Goal: Communication & Community: Answer question/provide support

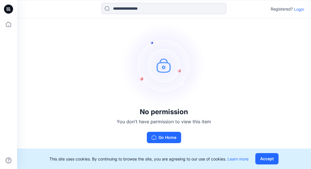
click at [299, 9] on p "Login" at bounding box center [299, 9] width 10 height 6
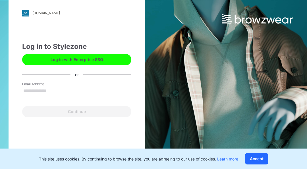
click at [31, 91] on input "Email Address" at bounding box center [76, 91] width 109 height 9
type input "**********"
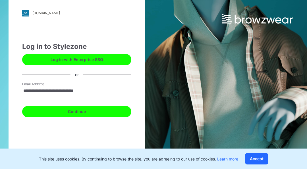
click at [76, 112] on button "Continue" at bounding box center [76, 111] width 109 height 11
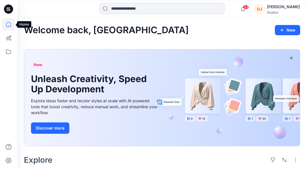
click at [9, 28] on icon at bounding box center [8, 24] width 12 height 12
click at [9, 51] on icon at bounding box center [8, 51] width 12 height 12
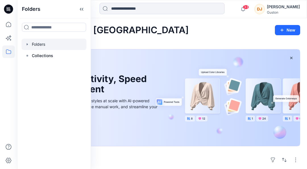
click at [37, 45] on div at bounding box center [54, 44] width 65 height 11
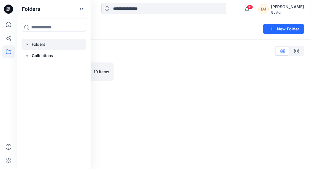
click at [135, 85] on div "Folders List SL Training 2025 10 items" at bounding box center [164, 64] width 294 height 48
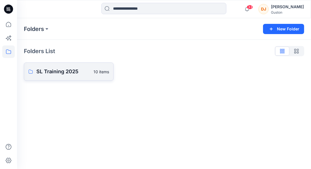
click at [44, 76] on link "SL Training 2025 10 items" at bounding box center [69, 71] width 90 height 18
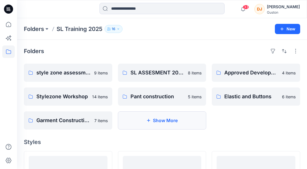
click at [144, 122] on button "Show More" at bounding box center [162, 120] width 88 height 18
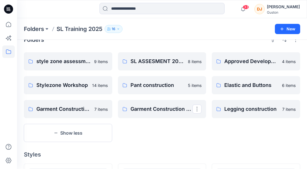
scroll to position [14, 0]
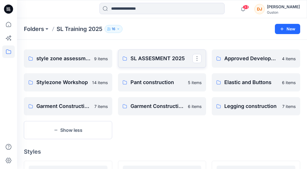
click at [158, 57] on p "SL ASSESMENT 2025" at bounding box center [161, 59] width 62 height 8
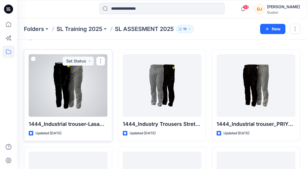
click at [77, 92] on div at bounding box center [68, 85] width 79 height 62
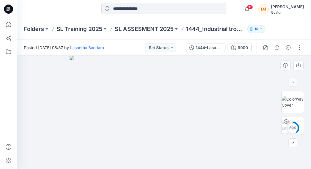
click at [173, 116] on img at bounding box center [164, 112] width 189 height 113
drag, startPoint x: 173, startPoint y: 116, endPoint x: 191, endPoint y: 117, distance: 18.2
click at [191, 117] on img at bounding box center [164, 112] width 189 height 113
click at [295, 125] on img at bounding box center [293, 128] width 22 height 18
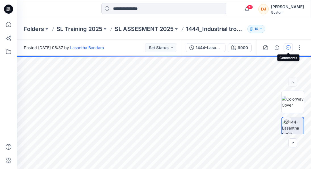
click at [289, 47] on icon "button" at bounding box center [288, 47] width 2 height 0
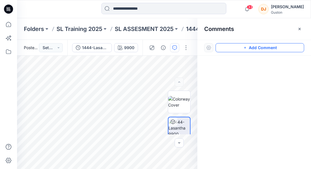
click at [254, 46] on button "Add Comment" at bounding box center [259, 47] width 89 height 9
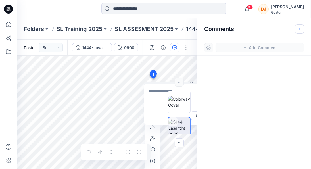
click at [298, 28] on icon "button" at bounding box center [299, 29] width 5 height 5
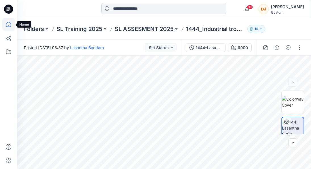
click at [11, 22] on icon at bounding box center [8, 24] width 12 height 12
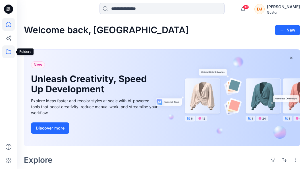
click at [9, 53] on icon at bounding box center [8, 51] width 5 height 5
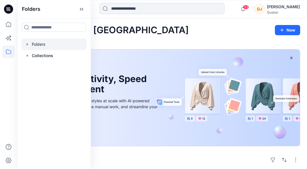
click at [48, 45] on div at bounding box center [54, 44] width 65 height 11
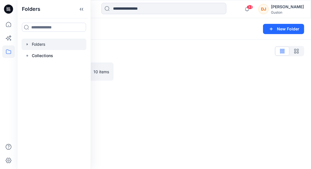
click at [155, 69] on div at bounding box center [164, 71] width 90 height 18
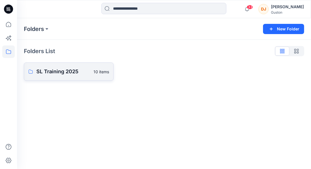
click at [66, 75] on p "SL Training 2025" at bounding box center [63, 72] width 54 height 8
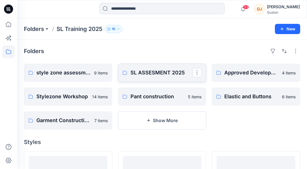
click at [150, 73] on p "SL ASSESMENT 2025" at bounding box center [161, 73] width 62 height 8
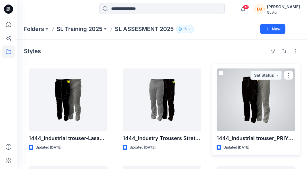
click at [253, 111] on div at bounding box center [255, 99] width 79 height 62
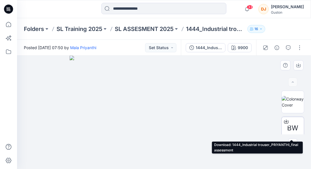
click at [294, 124] on span "BW" at bounding box center [292, 128] width 11 height 10
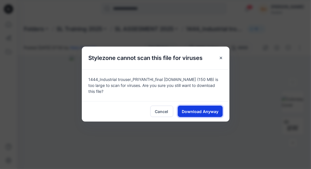
click at [202, 112] on span "Download Anyway" at bounding box center [200, 111] width 37 height 6
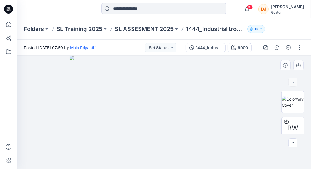
click at [159, 91] on img at bounding box center [164, 112] width 189 height 113
click at [8, 55] on icon at bounding box center [8, 51] width 12 height 12
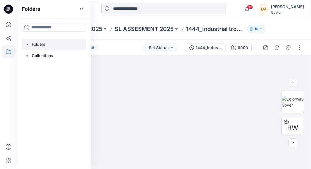
click at [37, 45] on div at bounding box center [54, 44] width 65 height 11
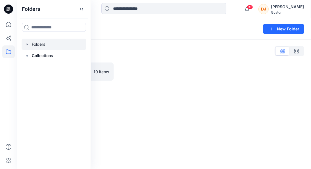
click at [152, 74] on div at bounding box center [164, 71] width 90 height 18
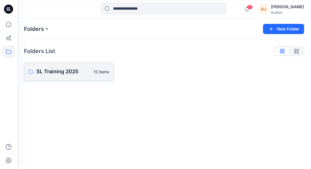
click at [52, 71] on p "SL Training 2025" at bounding box center [63, 72] width 54 height 8
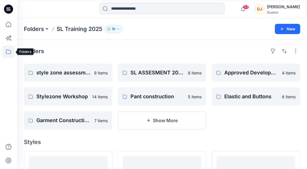
click at [8, 49] on icon at bounding box center [8, 51] width 5 height 5
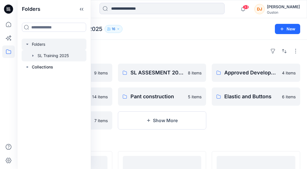
click at [41, 46] on div at bounding box center [54, 44] width 65 height 11
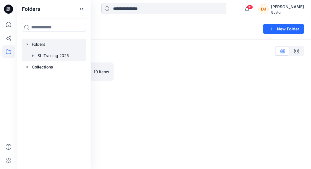
click at [32, 57] on icon "button" at bounding box center [33, 55] width 5 height 5
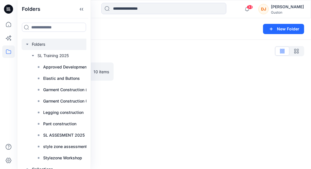
scroll to position [7, 0]
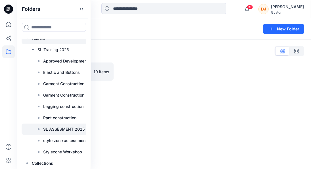
click at [60, 129] on p "SL ASSESMENT 2025" at bounding box center [63, 129] width 41 height 7
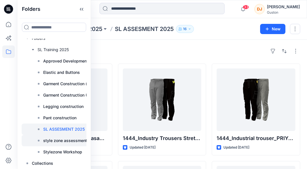
click at [61, 138] on p "style zone assessment 2025" at bounding box center [70, 140] width 55 height 7
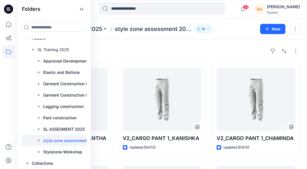
click at [240, 53] on div "Styles" at bounding box center [162, 51] width 276 height 9
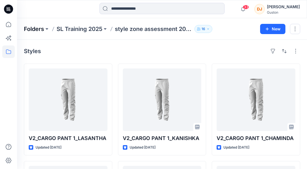
click at [36, 28] on p "Folders" at bounding box center [34, 29] width 20 height 8
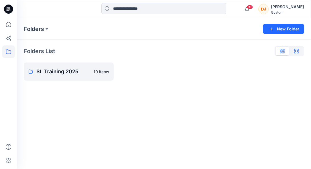
click at [296, 52] on icon "button" at bounding box center [296, 51] width 5 height 5
click at [280, 52] on button "button" at bounding box center [282, 51] width 14 height 9
click at [8, 53] on icon at bounding box center [8, 51] width 5 height 5
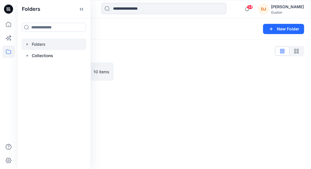
click at [28, 46] on icon "button" at bounding box center [27, 44] width 5 height 5
click at [7, 53] on icon at bounding box center [8, 51] width 12 height 12
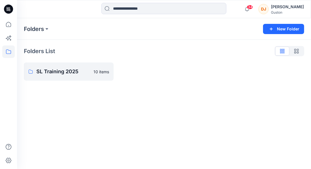
click at [7, 53] on icon at bounding box center [8, 51] width 12 height 12
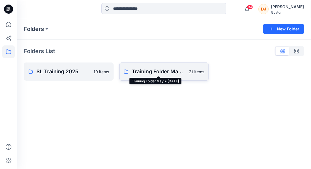
click at [161, 71] on p "Training Folder May + [DATE]" at bounding box center [159, 72] width 54 height 8
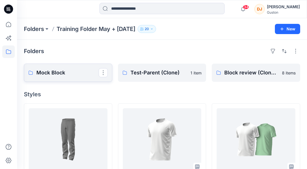
click at [69, 74] on p "Mock Block" at bounding box center [67, 73] width 62 height 8
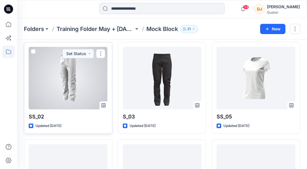
scroll to position [24, 0]
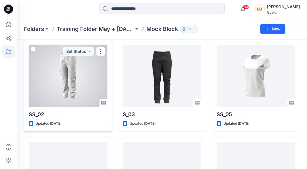
click at [62, 71] on div at bounding box center [68, 76] width 79 height 62
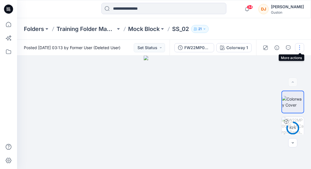
click at [298, 47] on button "button" at bounding box center [299, 47] width 9 height 9
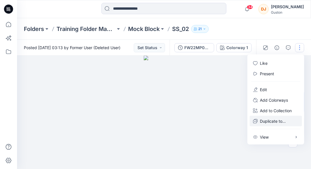
click at [268, 122] on p "Duplicate to..." at bounding box center [273, 121] width 26 height 6
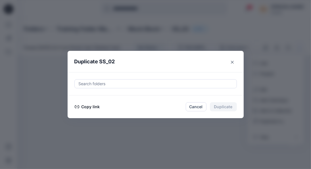
click at [106, 83] on div at bounding box center [155, 83] width 155 height 7
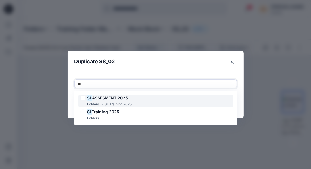
click at [118, 100] on span "ASSESMENT 2025" at bounding box center [110, 97] width 36 height 5
type input "*"
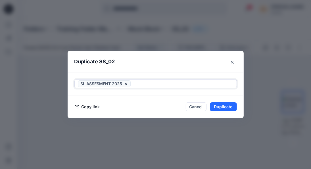
click at [126, 84] on span "SL ASSESMENT 2025" at bounding box center [104, 83] width 53 height 7
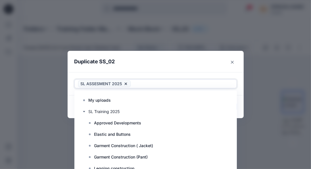
click at [123, 83] on span "SL ASSESMENT 2025" at bounding box center [104, 83] width 53 height 7
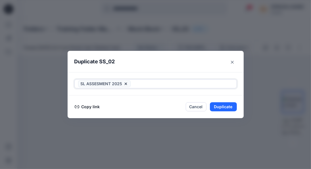
click at [125, 83] on icon at bounding box center [125, 83] width 5 height 5
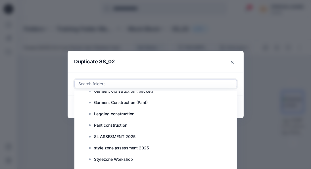
scroll to position [57, 0]
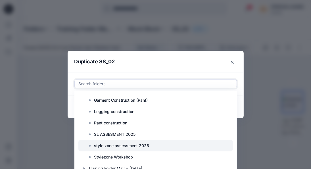
click at [125, 146] on p "style zone assessment 2025" at bounding box center [121, 145] width 55 height 7
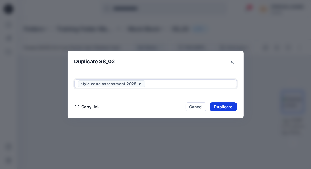
click at [232, 107] on button "Duplicate" at bounding box center [223, 106] width 27 height 9
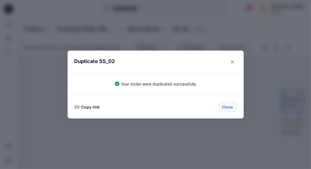
click at [228, 106] on button "Close" at bounding box center [227, 106] width 18 height 9
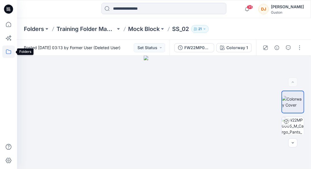
click at [7, 51] on icon at bounding box center [8, 51] width 12 height 12
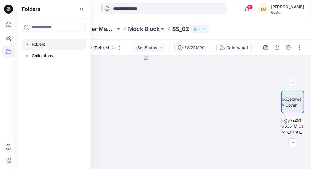
click at [51, 46] on div at bounding box center [54, 44] width 65 height 11
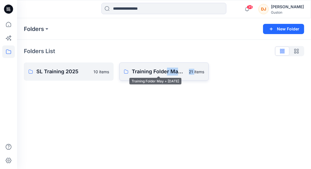
drag, startPoint x: 194, startPoint y: 98, endPoint x: 165, endPoint y: 73, distance: 38.5
click at [165, 73] on div "Folders New Folder Folders List SL Training 2025 10 items Training Folder May +…" at bounding box center [164, 93] width 294 height 151
click at [83, 71] on p "SL Training 2025" at bounding box center [63, 72] width 54 height 8
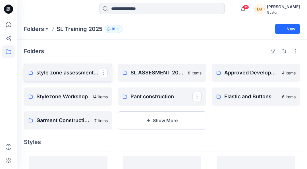
click at [80, 71] on p "style zone assessment 2025" at bounding box center [67, 73] width 62 height 8
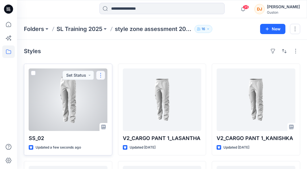
click at [100, 74] on button "button" at bounding box center [100, 75] width 9 height 9
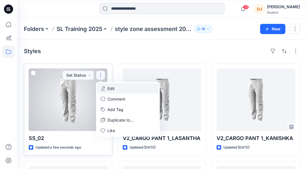
click at [112, 88] on p "Edit" at bounding box center [110, 88] width 7 height 6
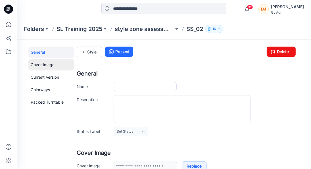
type input "*****"
type input "**********"
drag, startPoint x: 130, startPoint y: 87, endPoint x: 111, endPoint y: 85, distance: 18.6
click at [111, 85] on div "Name *****" at bounding box center [185, 86] width 219 height 9
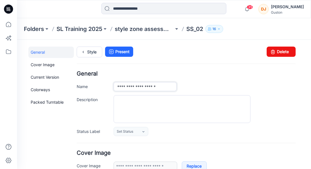
click at [115, 86] on input "**********" at bounding box center [144, 86] width 63 height 9
type input "**********"
click at [220, 110] on textarea "Description" at bounding box center [181, 109] width 137 height 28
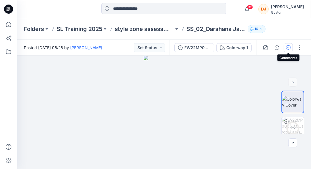
click at [289, 47] on icon "button" at bounding box center [288, 47] width 2 height 0
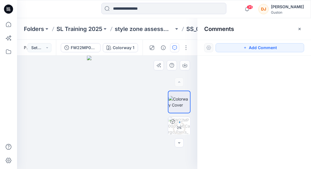
drag, startPoint x: 120, startPoint y: 97, endPoint x: 92, endPoint y: 98, distance: 27.8
click at [92, 98] on img at bounding box center [107, 112] width 40 height 113
click at [258, 46] on button "Add Comment" at bounding box center [259, 47] width 89 height 9
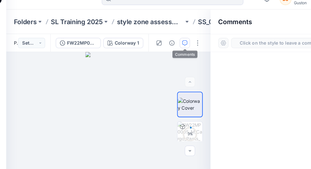
click at [174, 51] on button "button" at bounding box center [174, 47] width 9 height 9
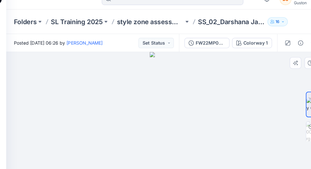
click at [233, 113] on div at bounding box center [164, 112] width 294 height 113
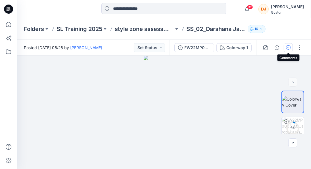
click at [290, 49] on icon "button" at bounding box center [288, 47] width 5 height 5
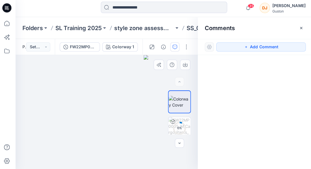
click at [146, 102] on img at bounding box center [164, 112] width 40 height 113
click at [146, 106] on img at bounding box center [164, 112] width 40 height 113
click at [145, 97] on img at bounding box center [164, 112] width 40 height 113
click at [150, 95] on img at bounding box center [164, 112] width 40 height 113
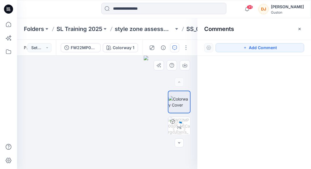
click at [147, 98] on img at bounding box center [164, 112] width 40 height 113
click at [150, 94] on img at bounding box center [164, 112] width 40 height 113
click at [266, 48] on button "Add Comment" at bounding box center [259, 47] width 89 height 9
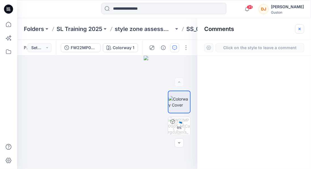
click at [301, 28] on icon "button" at bounding box center [299, 29] width 5 height 5
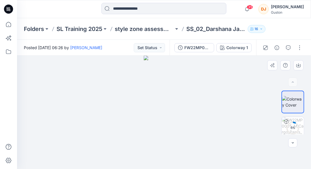
drag, startPoint x: 178, startPoint y: 95, endPoint x: 149, endPoint y: 95, distance: 29.2
click at [149, 95] on img at bounding box center [164, 112] width 40 height 113
drag, startPoint x: 181, startPoint y: 97, endPoint x: 138, endPoint y: 105, distance: 44.0
click at [138, 105] on div at bounding box center [164, 112] width 294 height 113
click at [180, 77] on img at bounding box center [164, 112] width 40 height 113
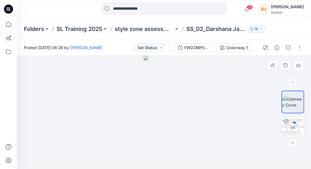
click at [180, 77] on img at bounding box center [164, 112] width 40 height 113
click at [289, 48] on icon "button" at bounding box center [288, 47] width 5 height 5
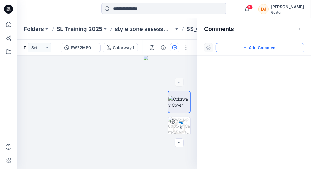
click at [250, 48] on button "Add Comment" at bounding box center [259, 47] width 89 height 9
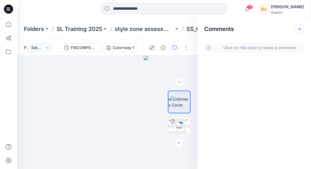
click at [298, 27] on icon "button" at bounding box center [299, 29] width 5 height 5
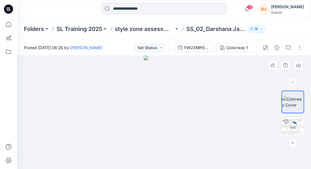
drag, startPoint x: 162, startPoint y: 110, endPoint x: 44, endPoint y: 120, distance: 118.8
click at [44, 120] on div at bounding box center [164, 112] width 294 height 113
drag, startPoint x: 180, startPoint y: 101, endPoint x: 116, endPoint y: 102, distance: 63.9
click at [116, 102] on div at bounding box center [164, 112] width 294 height 113
click at [289, 48] on icon "button" at bounding box center [288, 47] width 5 height 5
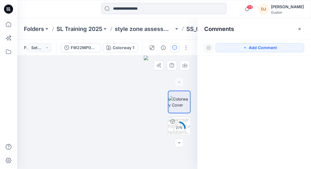
drag, startPoint x: 159, startPoint y: 81, endPoint x: 98, endPoint y: 84, distance: 60.5
click at [98, 84] on div at bounding box center [107, 112] width 180 height 113
drag, startPoint x: 155, startPoint y: 71, endPoint x: 105, endPoint y: 80, distance: 50.7
click at [105, 80] on div at bounding box center [107, 112] width 180 height 113
click at [299, 29] on icon "button" at bounding box center [299, 29] width 2 height 2
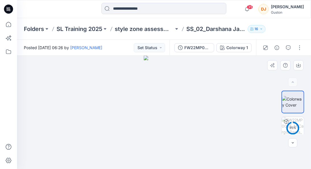
drag, startPoint x: 164, startPoint y: 106, endPoint x: 179, endPoint y: 97, distance: 17.5
click at [179, 97] on img at bounding box center [164, 112] width 40 height 113
drag, startPoint x: 179, startPoint y: 97, endPoint x: 152, endPoint y: 95, distance: 26.7
click at [152, 95] on img at bounding box center [164, 112] width 40 height 113
drag, startPoint x: 156, startPoint y: 110, endPoint x: 187, endPoint y: 112, distance: 31.0
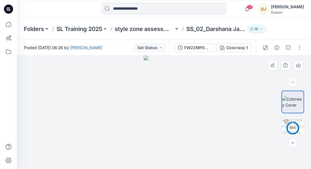
click at [187, 112] on div at bounding box center [164, 112] width 294 height 113
drag, startPoint x: 173, startPoint y: 100, endPoint x: 145, endPoint y: 102, distance: 27.9
click at [145, 102] on img at bounding box center [164, 112] width 40 height 113
click at [293, 101] on img at bounding box center [293, 102] width 22 height 12
drag, startPoint x: 175, startPoint y: 80, endPoint x: 129, endPoint y: 88, distance: 46.4
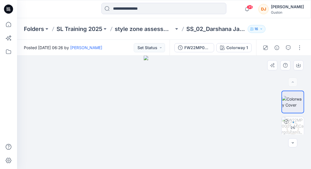
click at [129, 88] on div at bounding box center [164, 112] width 294 height 113
drag, startPoint x: 171, startPoint y: 89, endPoint x: 206, endPoint y: 100, distance: 36.9
click at [206, 100] on div at bounding box center [164, 112] width 294 height 113
click at [265, 47] on icon "button" at bounding box center [265, 47] width 5 height 5
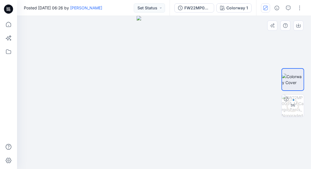
drag, startPoint x: 183, startPoint y: 77, endPoint x: 148, endPoint y: 83, distance: 35.2
click at [148, 83] on img at bounding box center [164, 92] width 55 height 153
click at [288, 9] on icon "button" at bounding box center [288, 8] width 5 height 5
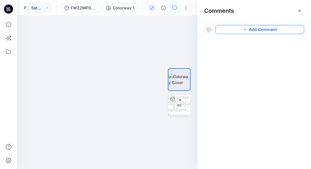
click at [252, 30] on button "Add Comment" at bounding box center [259, 29] width 89 height 9
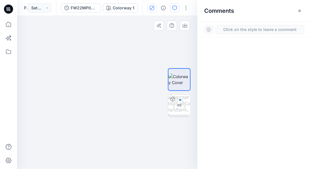
click at [148, 66] on div "1" at bounding box center [107, 92] width 180 height 153
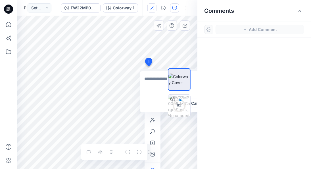
paste textarea "**********"
type textarea "**********"
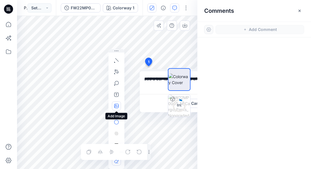
drag, startPoint x: 146, startPoint y: 114, endPoint x: 118, endPoint y: 105, distance: 29.9
click at [118, 105] on div at bounding box center [116, 109] width 16 height 120
click at [115, 62] on icon "button" at bounding box center [116, 60] width 5 height 5
click at [85, 58] on icon "button" at bounding box center [85, 59] width 5 height 5
click at [147, 65] on div "**********" at bounding box center [107, 92] width 180 height 153
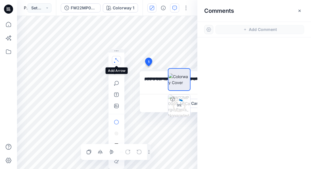
click at [116, 60] on icon "button" at bounding box center [116, 59] width 3 height 3
click at [86, 57] on icon "button" at bounding box center [85, 59] width 5 height 5
drag, startPoint x: 164, startPoint y: 53, endPoint x: 149, endPoint y: 59, distance: 16.3
click at [149, 59] on div "**********" at bounding box center [107, 92] width 180 height 153
click at [148, 60] on div "**********" at bounding box center [107, 92] width 180 height 153
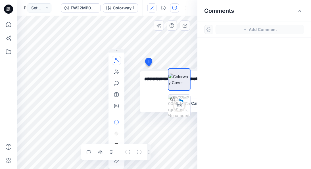
click at [146, 58] on icon at bounding box center [148, 63] width 9 height 11
click at [144, 59] on icon at bounding box center [148, 63] width 9 height 11
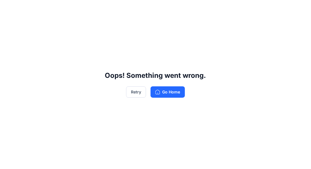
click at [143, 58] on div "Oops! Something went wrong. Retry Go Home" at bounding box center [155, 84] width 311 height 169
click at [136, 93] on button "Retry" at bounding box center [136, 91] width 20 height 11
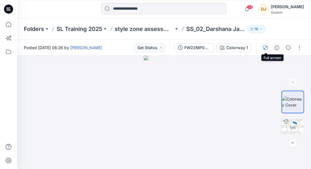
click at [268, 48] on icon "button" at bounding box center [265, 47] width 5 height 5
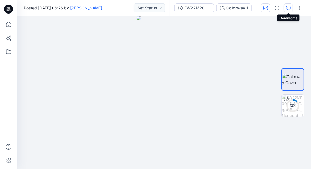
click at [286, 9] on button "button" at bounding box center [288, 7] width 9 height 9
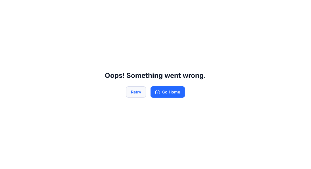
click at [136, 89] on button "Retry" at bounding box center [136, 91] width 20 height 11
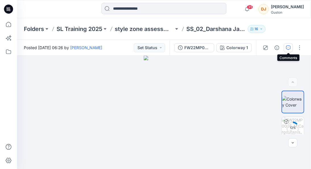
click at [288, 47] on icon "button" at bounding box center [288, 47] width 5 height 5
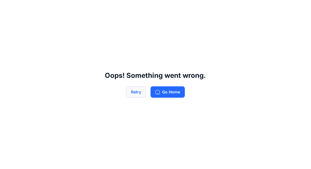
click at [144, 89] on button "Retry" at bounding box center [136, 91] width 20 height 11
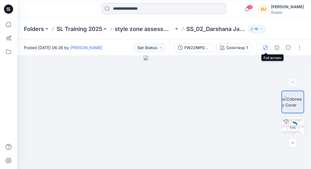
click at [267, 49] on icon "button" at bounding box center [265, 47] width 5 height 5
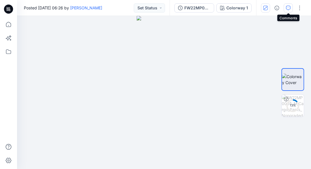
click at [288, 8] on icon "button" at bounding box center [288, 7] width 2 height 0
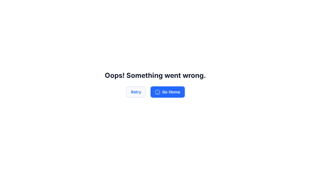
click at [138, 92] on button "Retry" at bounding box center [136, 91] width 20 height 11
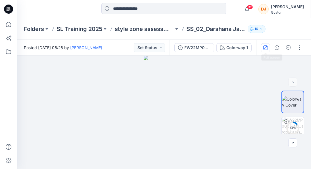
click at [267, 47] on icon "button" at bounding box center [265, 47] width 5 height 5
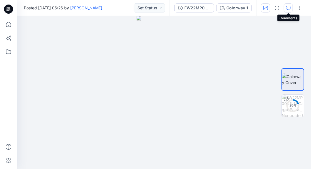
click at [288, 5] on button "button" at bounding box center [288, 7] width 9 height 9
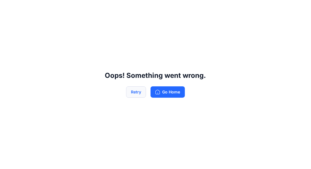
click at [137, 92] on button "Retry" at bounding box center [136, 91] width 20 height 11
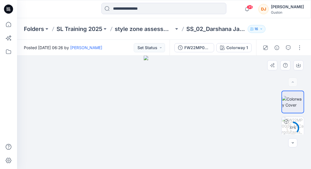
click at [290, 56] on div at bounding box center [164, 112] width 294 height 113
click at [287, 49] on icon "button" at bounding box center [288, 47] width 5 height 5
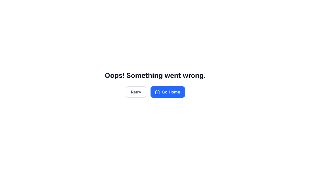
click at [151, 150] on div "Oops! Something went wrong. Retry Go Home" at bounding box center [155, 84] width 311 height 169
click at [134, 91] on button "Retry" at bounding box center [136, 91] width 20 height 11
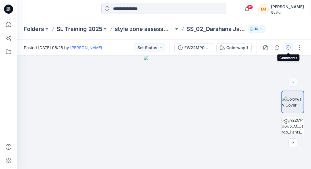
click at [288, 48] on icon "button" at bounding box center [288, 47] width 5 height 5
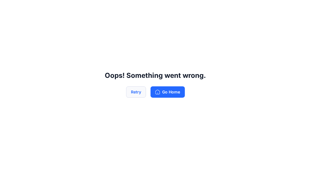
click at [138, 93] on button "Retry" at bounding box center [136, 91] width 20 height 11
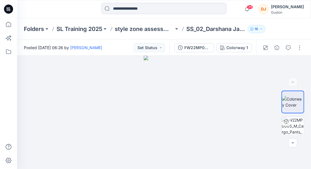
click at [258, 9] on div "DJ" at bounding box center [263, 9] width 10 height 10
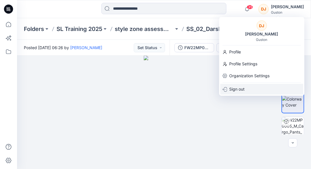
click at [230, 88] on p "Sign out" at bounding box center [236, 89] width 15 height 11
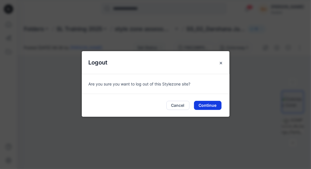
click at [210, 105] on button "Continue" at bounding box center [208, 105] width 28 height 9
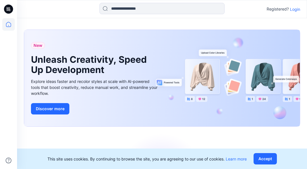
click at [296, 9] on p "Login" at bounding box center [295, 9] width 10 height 6
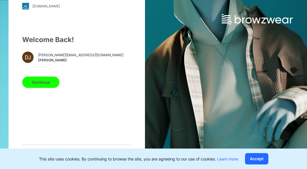
click at [42, 80] on button "Continue" at bounding box center [40, 81] width 37 height 11
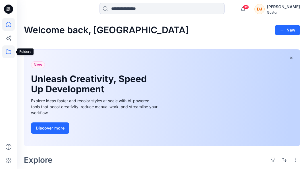
click at [6, 50] on icon at bounding box center [8, 51] width 5 height 5
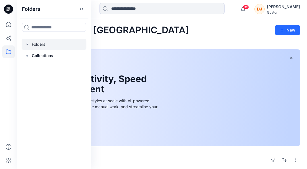
click at [46, 43] on div at bounding box center [54, 44] width 65 height 11
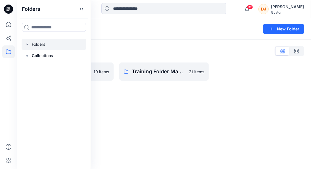
click at [136, 109] on div "Folders New Folder Folders List SL Training 2025 10 items Training Folder May +…" at bounding box center [164, 93] width 294 height 151
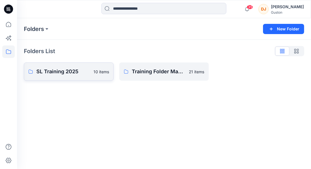
click at [64, 72] on p "SL Training 2025" at bounding box center [63, 72] width 54 height 8
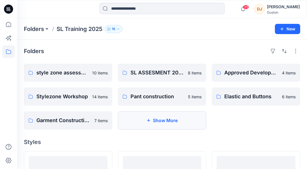
click at [174, 118] on button "Show More" at bounding box center [162, 120] width 88 height 18
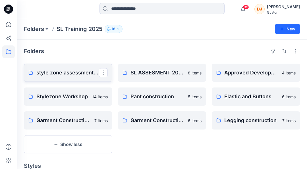
click at [58, 74] on p "style zone assessment 2025" at bounding box center [67, 73] width 62 height 8
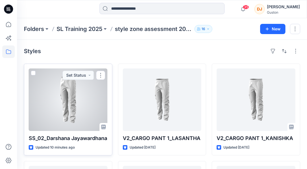
click at [70, 98] on div at bounding box center [68, 99] width 79 height 62
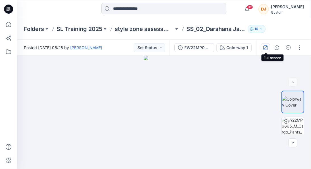
click at [265, 47] on icon "button" at bounding box center [265, 47] width 5 height 5
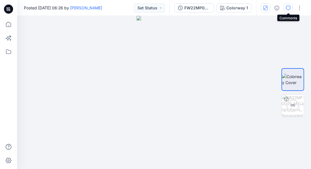
click at [287, 8] on icon "button" at bounding box center [288, 8] width 5 height 5
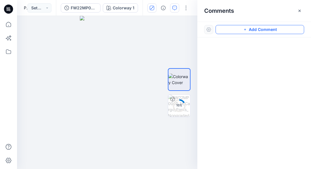
click at [253, 31] on button "Add Comment" at bounding box center [259, 29] width 89 height 9
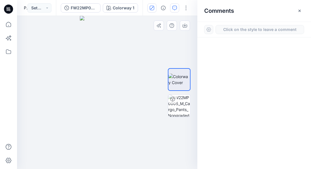
click at [129, 49] on div "1" at bounding box center [107, 92] width 180 height 153
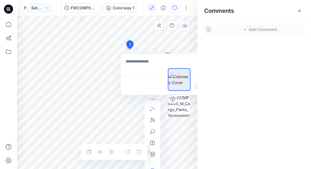
paste textarea "**********"
type textarea "**********"
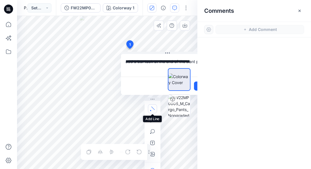
click at [151, 109] on icon "button" at bounding box center [152, 108] width 5 height 5
click at [120, 109] on icon "button" at bounding box center [122, 107] width 5 height 5
click at [131, 50] on div "**********" at bounding box center [107, 92] width 180 height 153
click at [131, 50] on icon at bounding box center [129, 45] width 9 height 11
click at [131, 48] on icon at bounding box center [129, 45] width 9 height 11
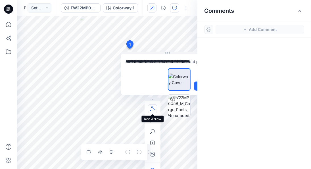
click at [150, 110] on icon "button" at bounding box center [150, 110] width 1 height 1
click at [121, 106] on icon "button" at bounding box center [122, 107] width 5 height 5
click at [129, 49] on div "**********" at bounding box center [107, 92] width 180 height 153
click at [131, 49] on icon at bounding box center [129, 45] width 9 height 11
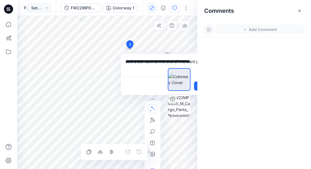
click at [131, 49] on icon at bounding box center [129, 45] width 9 height 11
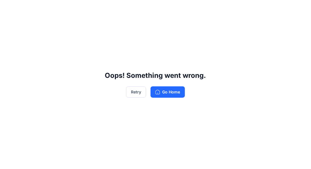
click at [142, 34] on div "Oops! Something went wrong. Retry Go Home" at bounding box center [155, 84] width 311 height 169
click at [105, 33] on div "Oops! Something went wrong. Retry Go Home" at bounding box center [155, 84] width 311 height 169
click at [137, 93] on button "Retry" at bounding box center [136, 91] width 20 height 11
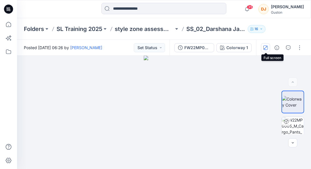
click at [266, 48] on icon "button" at bounding box center [265, 47] width 5 height 5
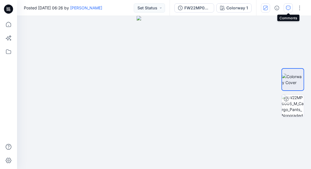
click at [288, 7] on icon "button" at bounding box center [288, 8] width 5 height 5
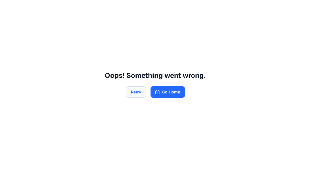
click at [139, 92] on button "Retry" at bounding box center [136, 91] width 20 height 11
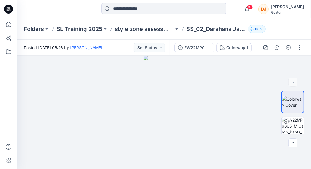
click at [258, 10] on div "DJ" at bounding box center [263, 9] width 10 height 10
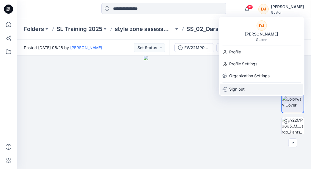
click at [233, 87] on p "Sign out" at bounding box center [236, 89] width 15 height 11
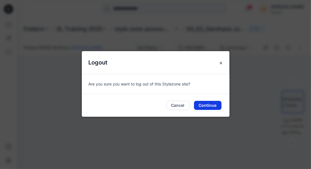
click at [208, 105] on button "Continue" at bounding box center [208, 105] width 28 height 9
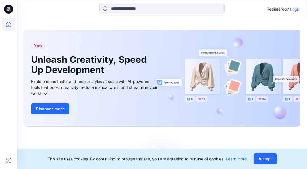
click at [294, 10] on p "Login" at bounding box center [295, 9] width 10 height 6
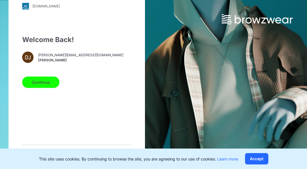
click at [37, 83] on button "Continue" at bounding box center [40, 81] width 37 height 11
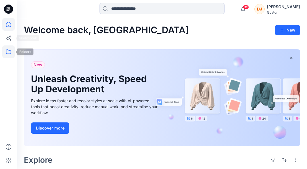
click at [4, 51] on icon at bounding box center [8, 51] width 12 height 12
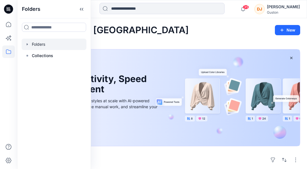
click at [41, 44] on div at bounding box center [54, 44] width 65 height 11
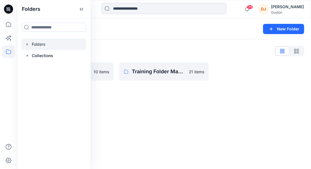
click at [154, 117] on div "Folders New Folder Folders List SL Training 2025 10 items Training Folder May +…" at bounding box center [164, 93] width 294 height 151
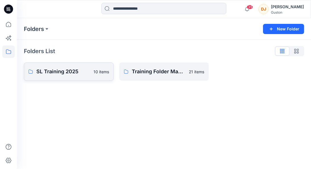
click at [60, 73] on p "SL Training 2025" at bounding box center [63, 72] width 54 height 8
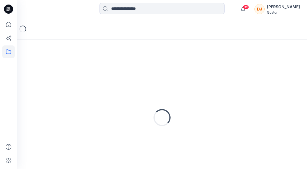
click at [60, 73] on div "Loading..." at bounding box center [162, 118] width 276 height 142
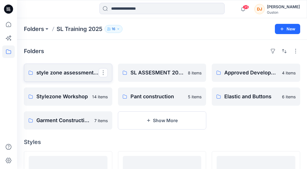
click at [59, 74] on p "style zone assessment 2025" at bounding box center [67, 73] width 62 height 8
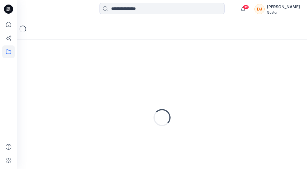
click at [59, 74] on div "Loading..." at bounding box center [162, 118] width 276 height 142
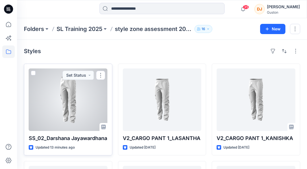
click at [63, 107] on div at bounding box center [68, 99] width 79 height 62
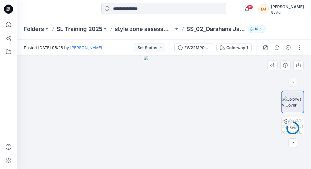
drag, startPoint x: 194, startPoint y: 105, endPoint x: 150, endPoint y: 109, distance: 44.7
click at [150, 109] on div at bounding box center [164, 112] width 294 height 113
click at [268, 47] on icon "button" at bounding box center [265, 47] width 5 height 5
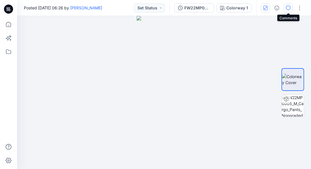
click at [287, 10] on icon "button" at bounding box center [288, 8] width 5 height 5
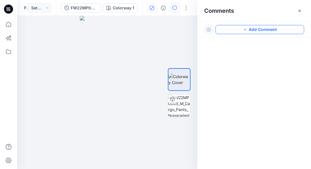
click at [248, 29] on button "Add Comment" at bounding box center [259, 29] width 89 height 9
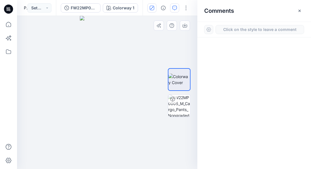
click at [129, 49] on div "1" at bounding box center [107, 92] width 180 height 153
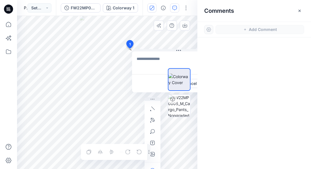
type textarea "**********"
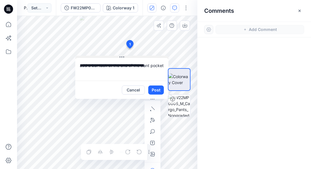
drag, startPoint x: 191, startPoint y: 50, endPoint x: 76, endPoint y: 57, distance: 114.9
click at [76, 57] on button at bounding box center [121, 57] width 93 height 3
click at [158, 92] on button "Post" at bounding box center [156, 89] width 16 height 9
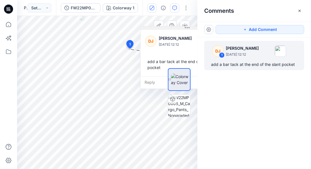
drag, startPoint x: 121, startPoint y: 57, endPoint x: 186, endPoint y: 28, distance: 71.4
click at [186, 28] on icon at bounding box center [187, 28] width 5 height 5
click at [141, 26] on button at bounding box center [187, 27] width 93 height 3
click at [253, 31] on button "Add Comment" at bounding box center [259, 29] width 89 height 9
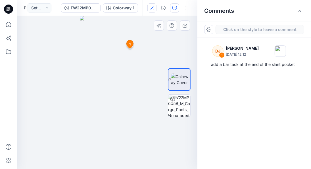
click at [120, 75] on div "2 1 DJ Darshana Jayawardhana September 01, 2025 12:12 add a bar tack at the end…" at bounding box center [107, 92] width 180 height 153
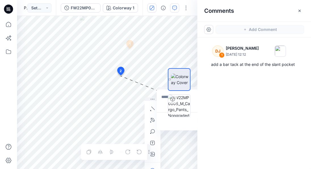
click at [140, 93] on div "Colorway 1 Loading... Material Properties Loading... 2 Cancel Post 1 DJ Darshan…" at bounding box center [107, 92] width 180 height 153
click at [160, 97] on textarea at bounding box center [203, 100] width 93 height 23
paste textarea "**********"
type textarea "**********"
click at [162, 89] on div at bounding box center [179, 92] width 36 height 83
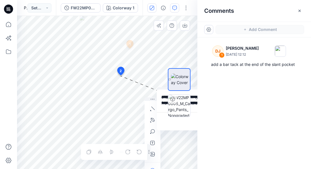
click at [140, 84] on div "**********" at bounding box center [107, 92] width 180 height 153
click at [159, 98] on textarea "**********" at bounding box center [203, 100] width 93 height 23
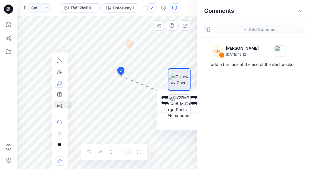
drag, startPoint x: 152, startPoint y: 99, endPoint x: 52, endPoint y: 87, distance: 100.6
click at [52, 87] on div at bounding box center [60, 109] width 16 height 120
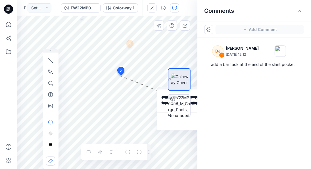
click at [160, 94] on textarea "**********" at bounding box center [203, 100] width 93 height 23
click at [166, 126] on div at bounding box center [179, 92] width 36 height 83
click at [159, 90] on textarea "**********" at bounding box center [203, 100] width 93 height 23
click at [298, 10] on icon "button" at bounding box center [299, 11] width 5 height 5
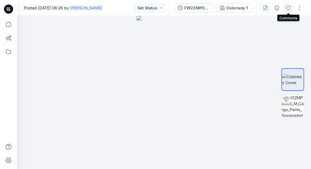
click at [287, 11] on button "button" at bounding box center [288, 7] width 9 height 9
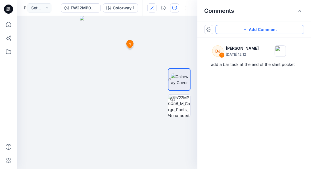
click at [255, 29] on button "Add Comment" at bounding box center [259, 29] width 89 height 9
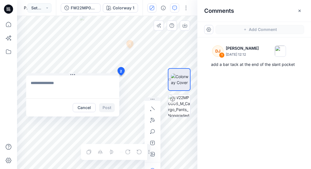
click at [35, 70] on div "2 Cancel Post 1 DJ Darshana Jayawardhana September 01, 2025 12:12 add a bar tac…" at bounding box center [107, 92] width 180 height 153
type textarea "**********"
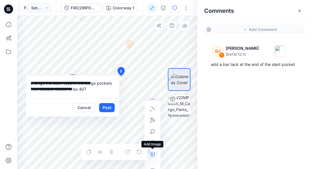
click at [155, 154] on button "button" at bounding box center [152, 154] width 9 height 9
type input"] "**********"
click at [32, 116] on div "**********" at bounding box center [107, 92] width 180 height 153
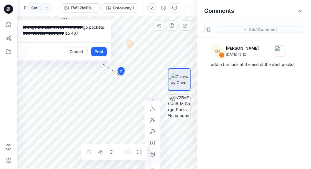
drag, startPoint x: 71, startPoint y: 74, endPoint x: 47, endPoint y: 18, distance: 60.6
click at [47, 18] on button at bounding box center [64, 18] width 93 height 3
click at [98, 50] on button "Post" at bounding box center [99, 51] width 16 height 9
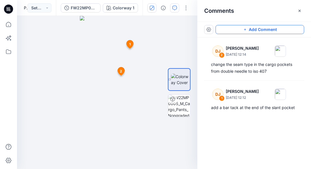
click at [249, 28] on button "Add Comment" at bounding box center [259, 29] width 89 height 9
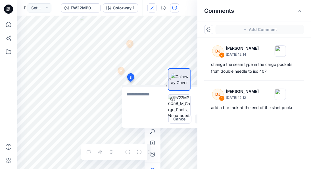
click at [130, 82] on div "3 Cancel Post 1 DJ Darshana Jayawardhana September 01, 2025 12:12 add a bar tac…" at bounding box center [107, 92] width 180 height 153
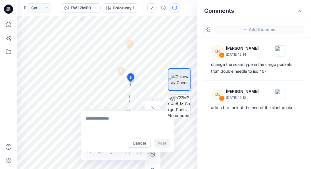
drag, startPoint x: 147, startPoint y: 86, endPoint x: 106, endPoint y: 110, distance: 47.2
click at [106, 110] on button at bounding box center [127, 110] width 93 height 3
click at [87, 120] on textarea at bounding box center [127, 122] width 93 height 23
paste textarea "**********"
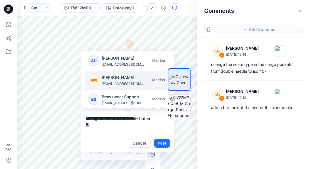
click at [119, 80] on p "Apsara Mediwake" at bounding box center [123, 77] width 43 height 7
type textarea "**********"
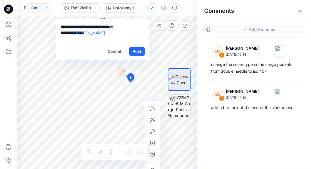
drag, startPoint x: 126, startPoint y: 110, endPoint x: 101, endPoint y: 16, distance: 96.9
click at [101, 16] on icon at bounding box center [102, 18] width 5 height 5
click at [152, 155] on icon "button" at bounding box center [152, 154] width 5 height 5
type input"] "**********"
click at [139, 54] on button "Post" at bounding box center [137, 51] width 16 height 9
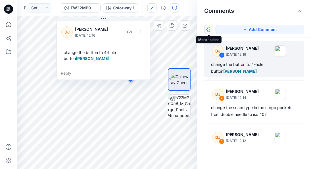
click at [210, 31] on button "button" at bounding box center [208, 29] width 9 height 9
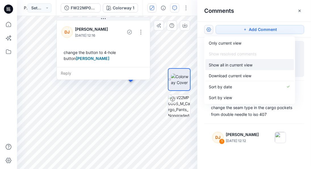
click at [222, 63] on p "Show all in current view" at bounding box center [231, 65] width 44 height 6
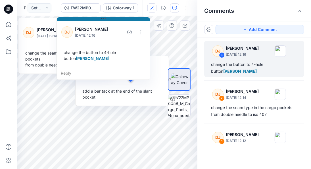
click at [104, 18] on icon at bounding box center [103, 18] width 1 height 1
click at [154, 10] on icon "button" at bounding box center [152, 8] width 5 height 5
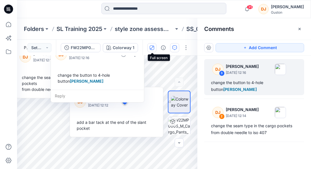
click at [152, 46] on icon "button" at bounding box center [152, 47] width 5 height 5
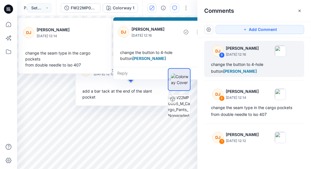
drag, startPoint x: 107, startPoint y: 20, endPoint x: 164, endPoint y: 17, distance: 56.5
click at [164, 17] on button at bounding box center [159, 18] width 93 height 3
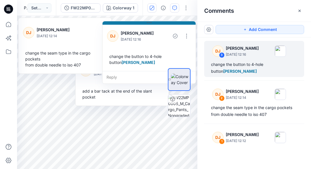
drag, startPoint x: 139, startPoint y: 20, endPoint x: 128, endPoint y: 24, distance: 11.5
click at [128, 24] on button at bounding box center [148, 22] width 93 height 3
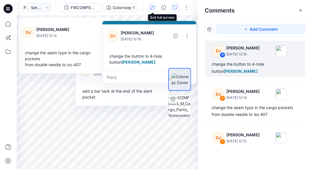
click at [153, 6] on icon "button" at bounding box center [152, 8] width 5 height 5
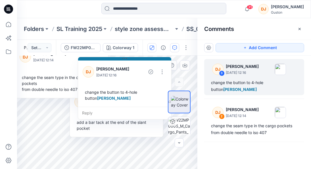
drag, startPoint x: 52, startPoint y: 101, endPoint x: 79, endPoint y: 95, distance: 27.9
click at [79, 95] on div "DJ Darshana Jayawardhana September 01, 2025 12:16 change the button to 4-hole b…" at bounding box center [125, 88] width 94 height 63
click at [163, 72] on button "button" at bounding box center [162, 71] width 9 height 9
click at [158, 84] on p "Edit comment" at bounding box center [164, 85] width 26 height 6
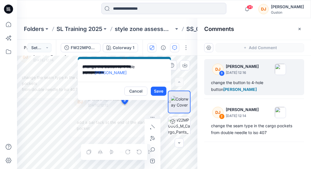
click at [162, 91] on div at bounding box center [179, 113] width 36 height 44
click at [157, 91] on button "Save" at bounding box center [159, 91] width 16 height 9
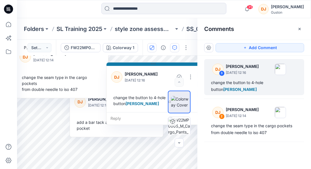
drag, startPoint x: 125, startPoint y: 58, endPoint x: 153, endPoint y: 63, distance: 28.3
click at [153, 63] on icon at bounding box center [153, 64] width 5 height 5
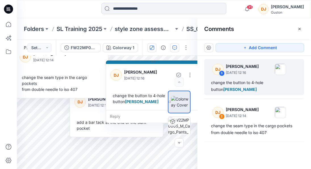
click at [153, 63] on icon at bounding box center [152, 62] width 5 height 5
click at [301, 29] on icon "button" at bounding box center [299, 29] width 5 height 5
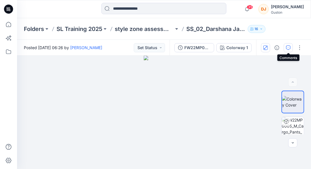
click at [287, 46] on icon "button" at bounding box center [288, 47] width 5 height 5
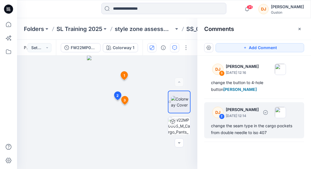
click at [269, 128] on div "change the seam type in the cargo pockets from double needle to iso 407" at bounding box center [254, 129] width 86 height 14
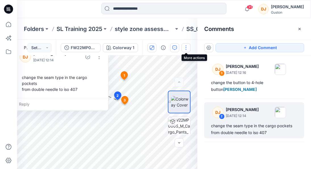
click at [185, 48] on button "button" at bounding box center [185, 47] width 9 height 9
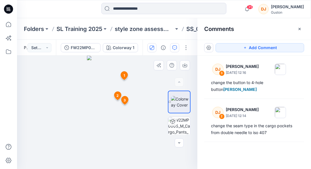
drag, startPoint x: 186, startPoint y: 129, endPoint x: 148, endPoint y: 133, distance: 38.3
click at [148, 133] on div at bounding box center [107, 112] width 180 height 113
click at [209, 48] on button "button" at bounding box center [208, 47] width 9 height 9
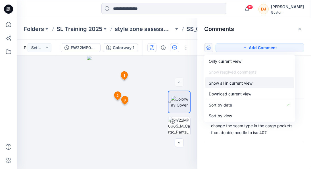
click at [218, 81] on p "Show all in current view" at bounding box center [231, 83] width 44 height 6
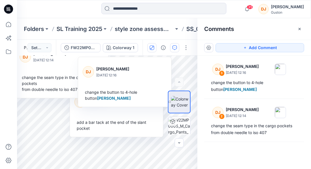
click at [258, 11] on div "DJ" at bounding box center [263, 9] width 10 height 10
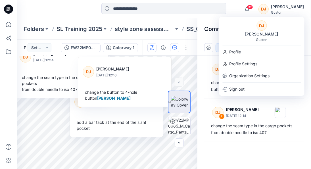
click at [232, 4] on div at bounding box center [164, 9] width 147 height 12
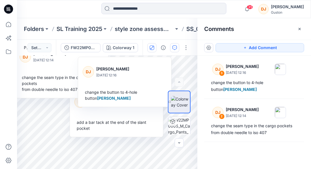
click at [258, 12] on div "DJ" at bounding box center [263, 9] width 10 height 10
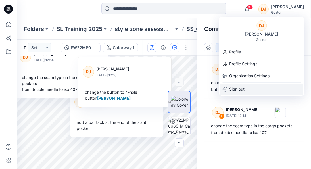
click at [235, 89] on p "Sign out" at bounding box center [236, 89] width 15 height 11
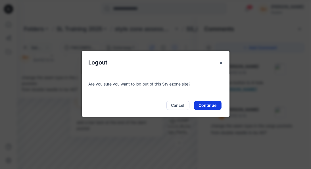
click at [207, 106] on button "Continue" at bounding box center [208, 105] width 28 height 9
